Goal: Task Accomplishment & Management: Use online tool/utility

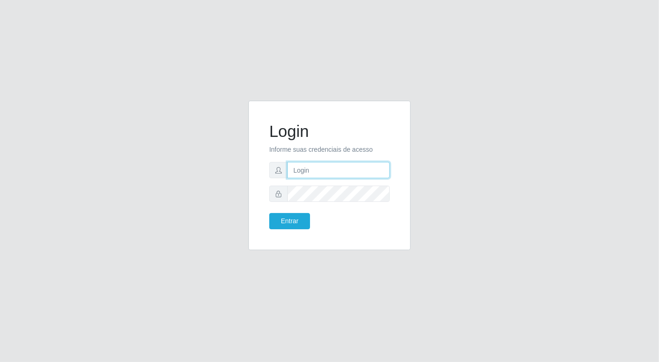
click at [308, 171] on input "text" at bounding box center [338, 170] width 102 height 16
type input "[EMAIL_ADDRESS][DOMAIN_NAME]"
click at [269, 213] on button "Entrar" at bounding box center [289, 221] width 41 height 16
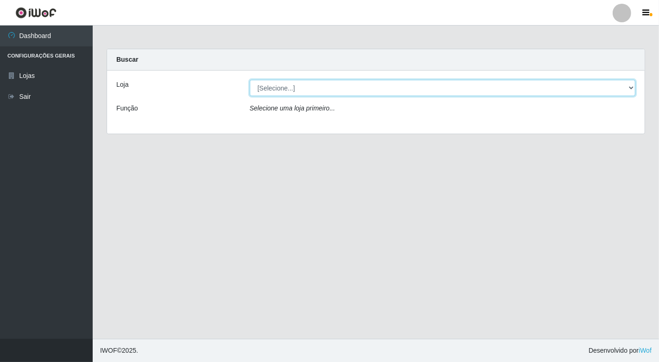
click at [628, 86] on select "[Selecione...] Nordestão - [GEOGRAPHIC_DATA]" at bounding box center [443, 88] width 386 height 16
select select "454"
click at [250, 80] on select "[Selecione...] Nordestão - [GEOGRAPHIC_DATA]" at bounding box center [443, 88] width 386 height 16
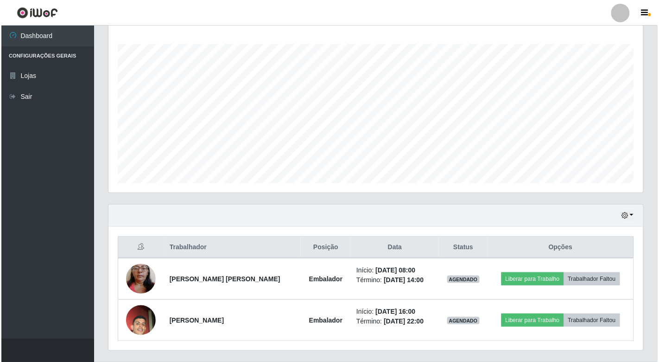
scroll to position [154, 0]
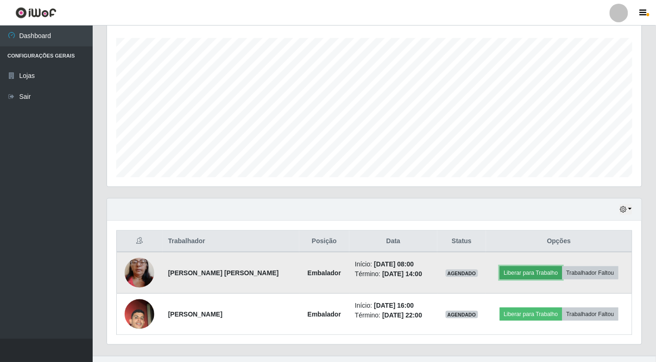
click at [527, 270] on button "Liberar para Trabalho" at bounding box center [531, 272] width 63 height 13
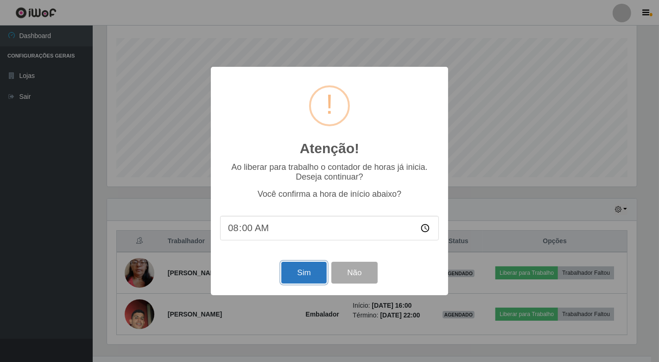
click at [300, 274] on button "Sim" at bounding box center [303, 272] width 45 height 22
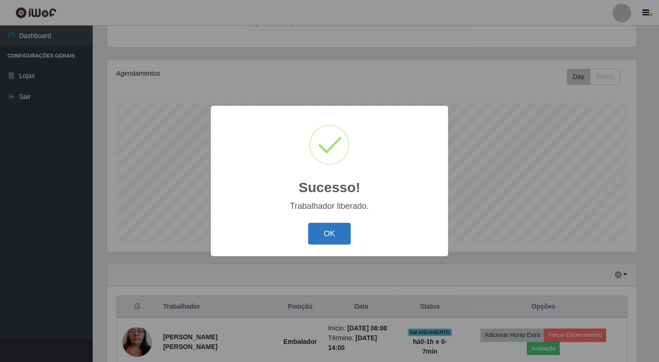
click at [331, 229] on button "OK" at bounding box center [329, 234] width 43 height 22
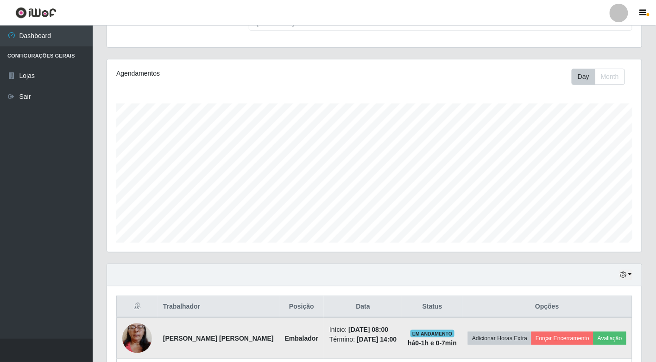
scroll to position [140, 0]
